Goal: Transaction & Acquisition: Purchase product/service

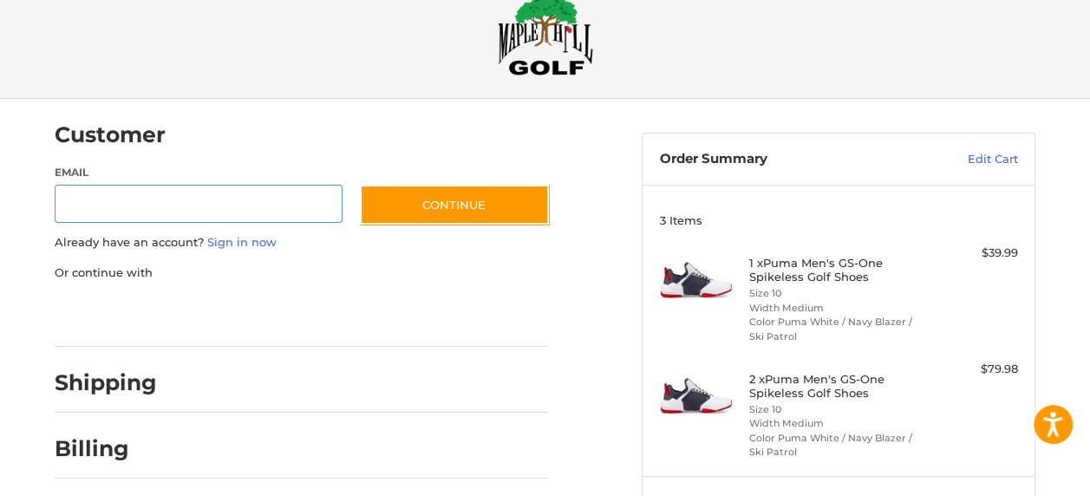
scroll to position [127, 0]
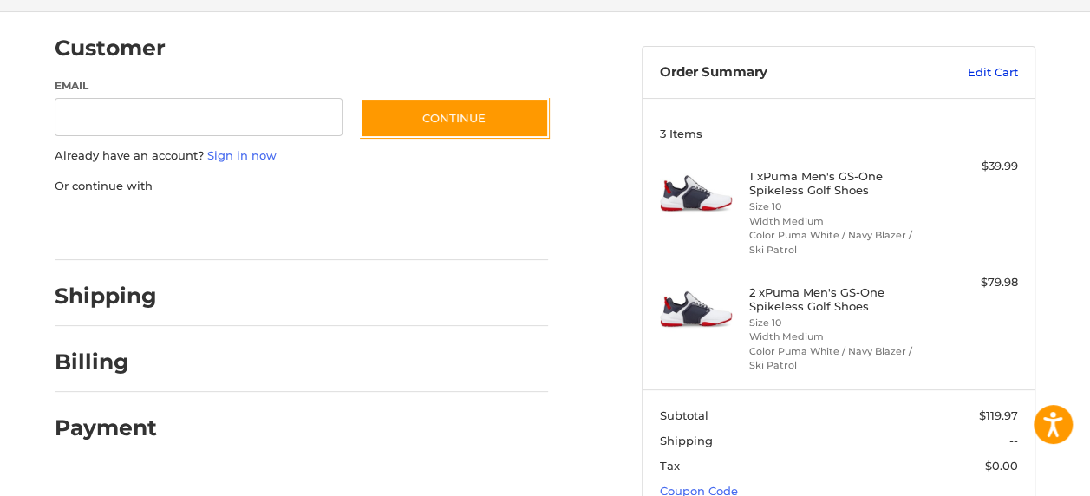
click at [1008, 75] on link "Edit Cart" at bounding box center [961, 72] width 114 height 17
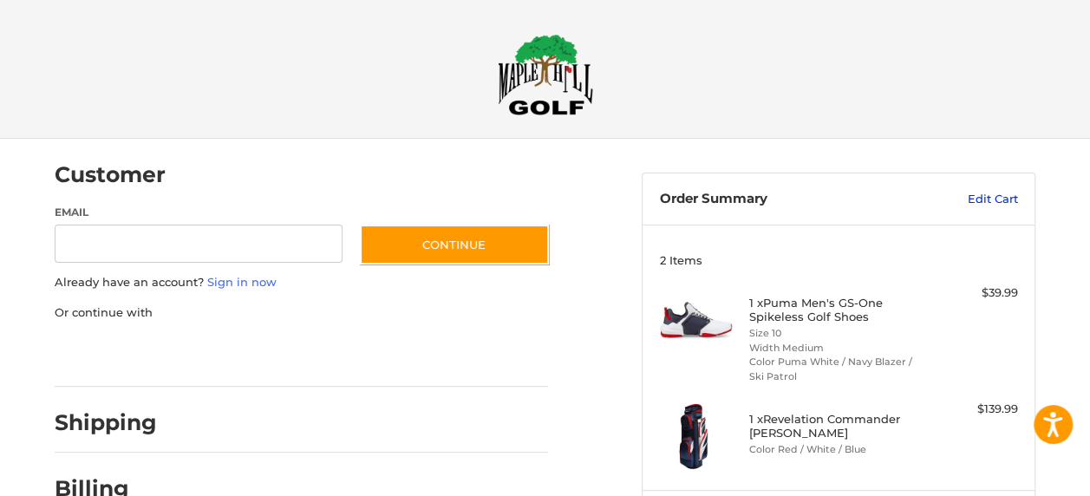
click at [983, 199] on link "Edit Cart" at bounding box center [961, 199] width 114 height 17
